Goal: Task Accomplishment & Management: Manage account settings

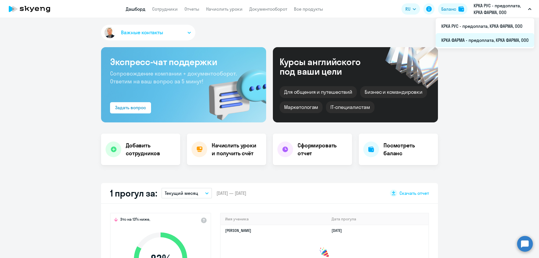
click at [489, 37] on li "КРКА ФАРМА - предоплата, КРКА ФАРМА, ООО" at bounding box center [485, 40] width 99 height 14
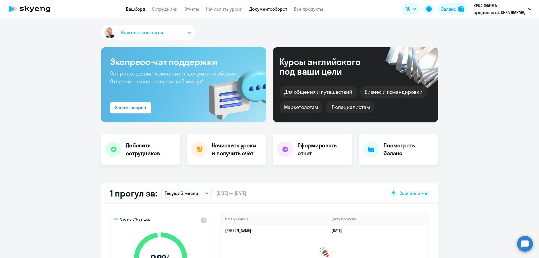
click at [267, 10] on link "Документооборот" at bounding box center [268, 9] width 38 height 6
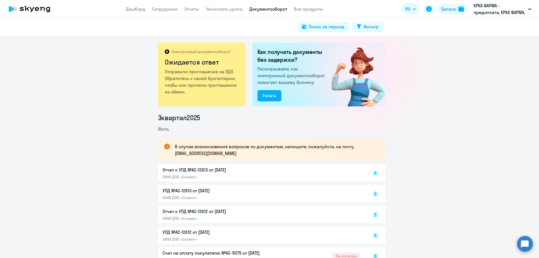
click at [194, 212] on p "Отчет к УПД №AC-12612 от [DATE]" at bounding box center [222, 211] width 118 height 7
click at [183, 232] on p "УПД №AC-12612 от [DATE]" at bounding box center [222, 232] width 118 height 7
